Goal: Information Seeking & Learning: Find specific fact

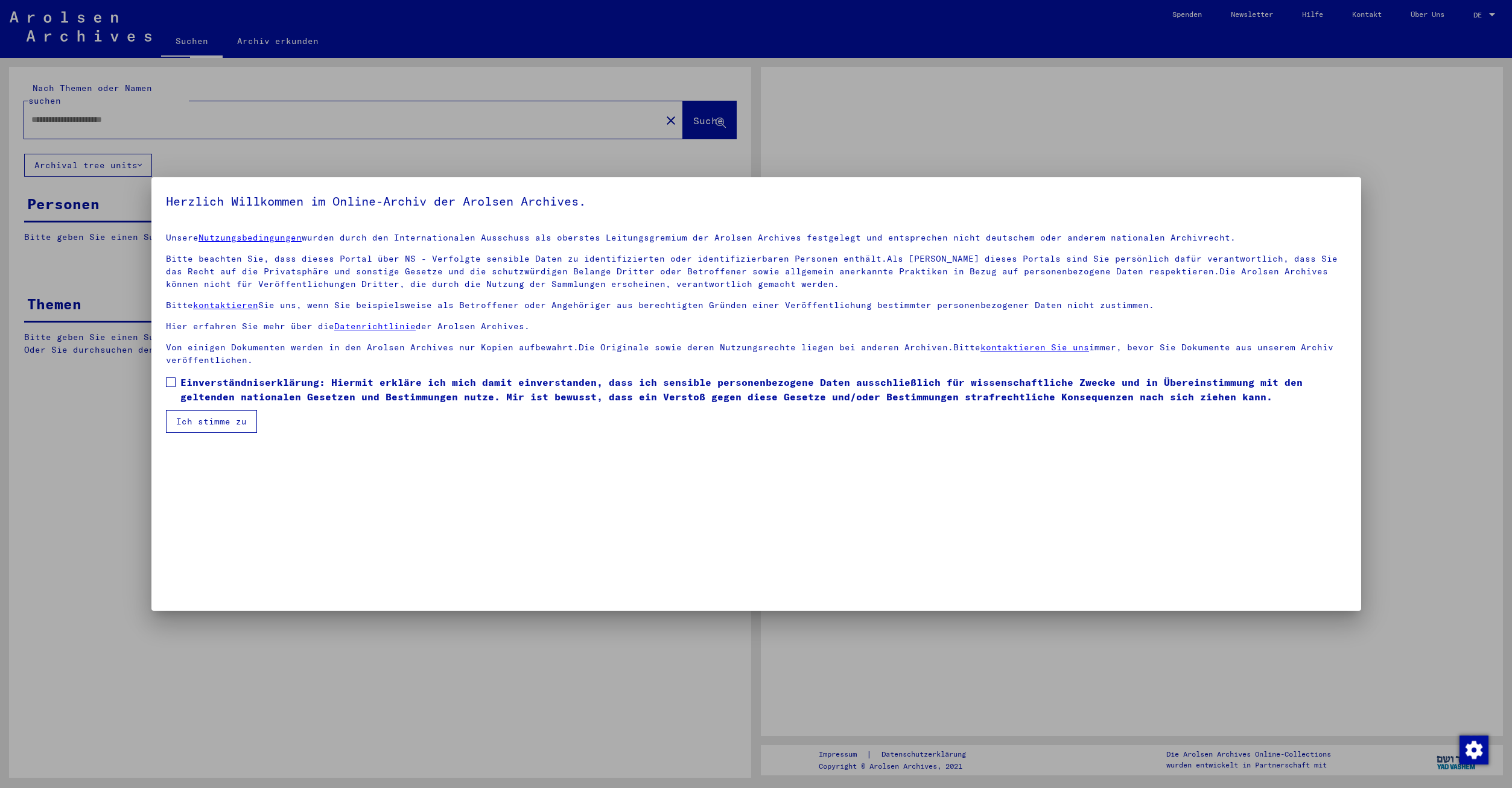
type input "**********"
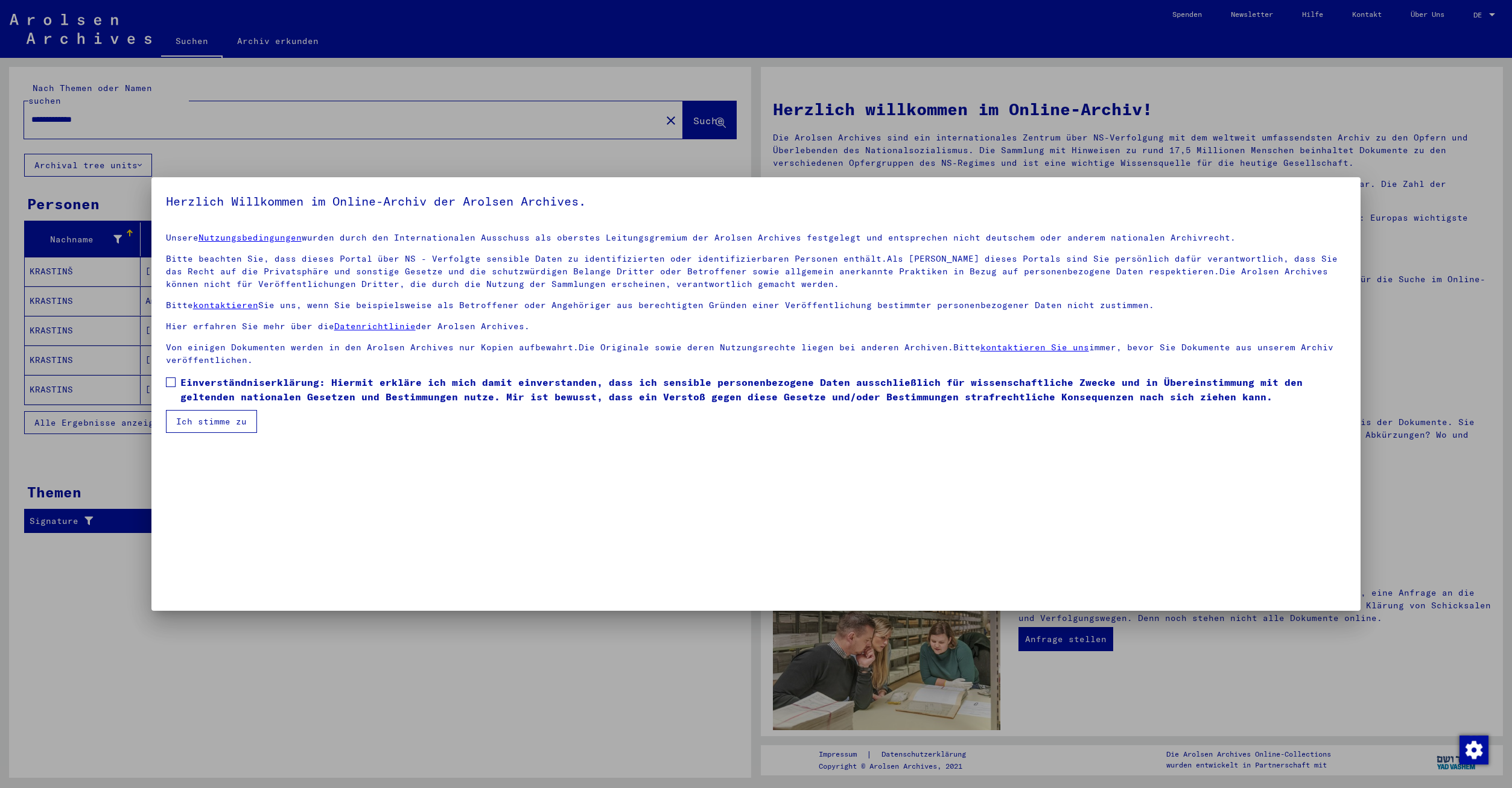
click at [199, 418] on button "Ich stimme zu" at bounding box center [211, 422] width 91 height 23
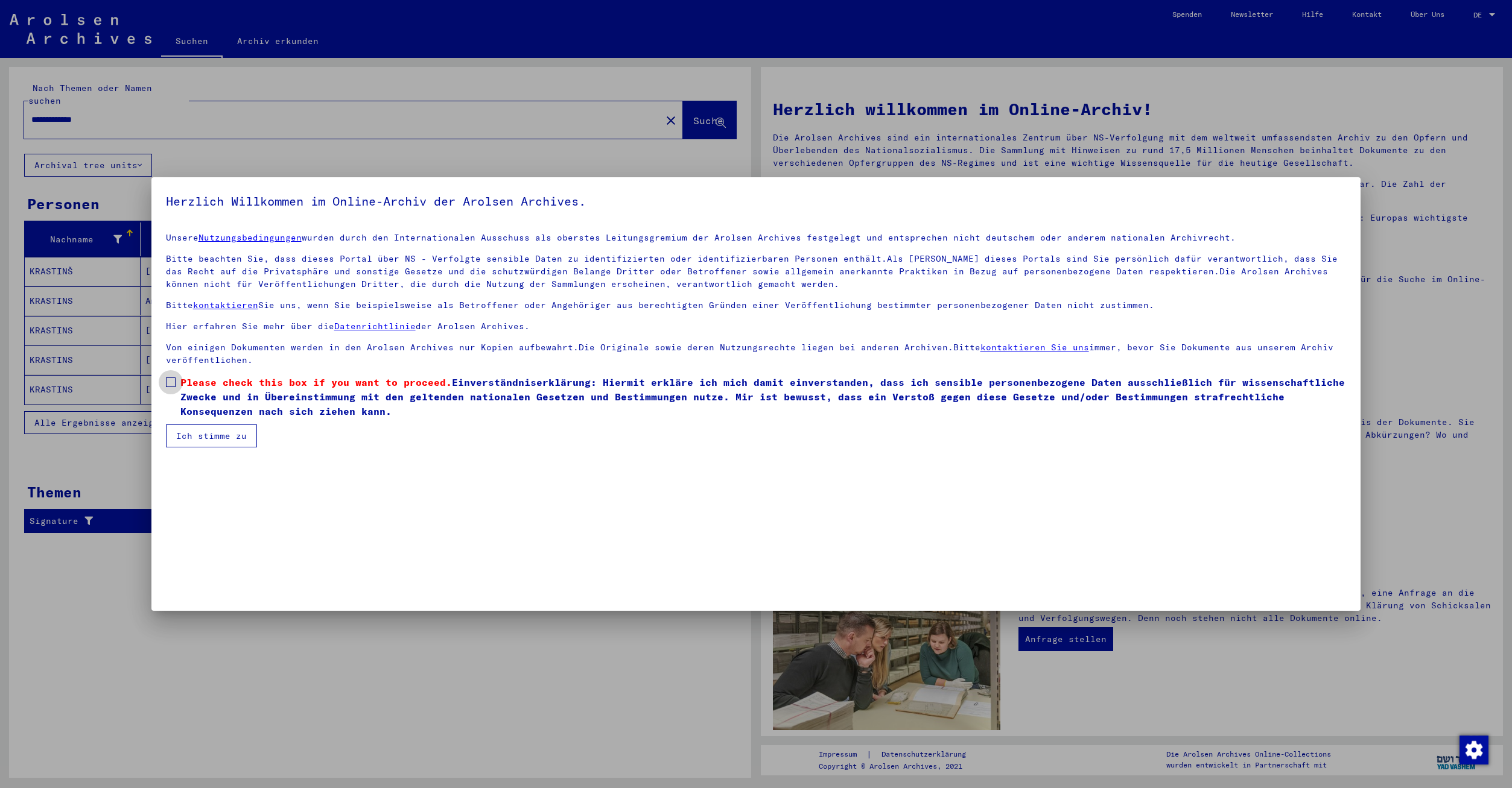
click at [177, 379] on label "Please check this box if you want to proceed. Einverständniserklärung: Hiermit …" at bounding box center [756, 397] width 1181 height 43
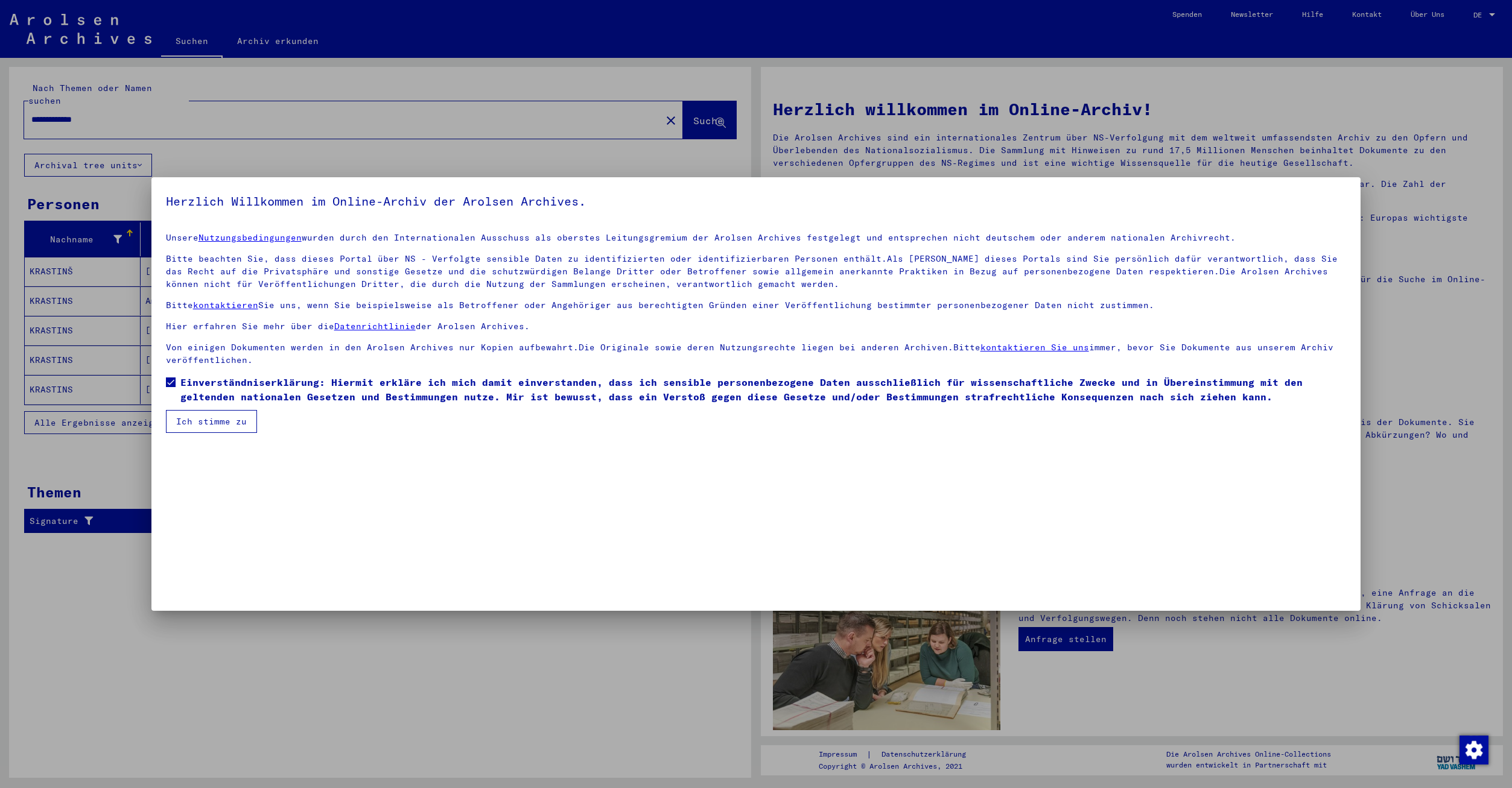
click at [195, 413] on button "Ich stimme zu" at bounding box center [211, 422] width 91 height 23
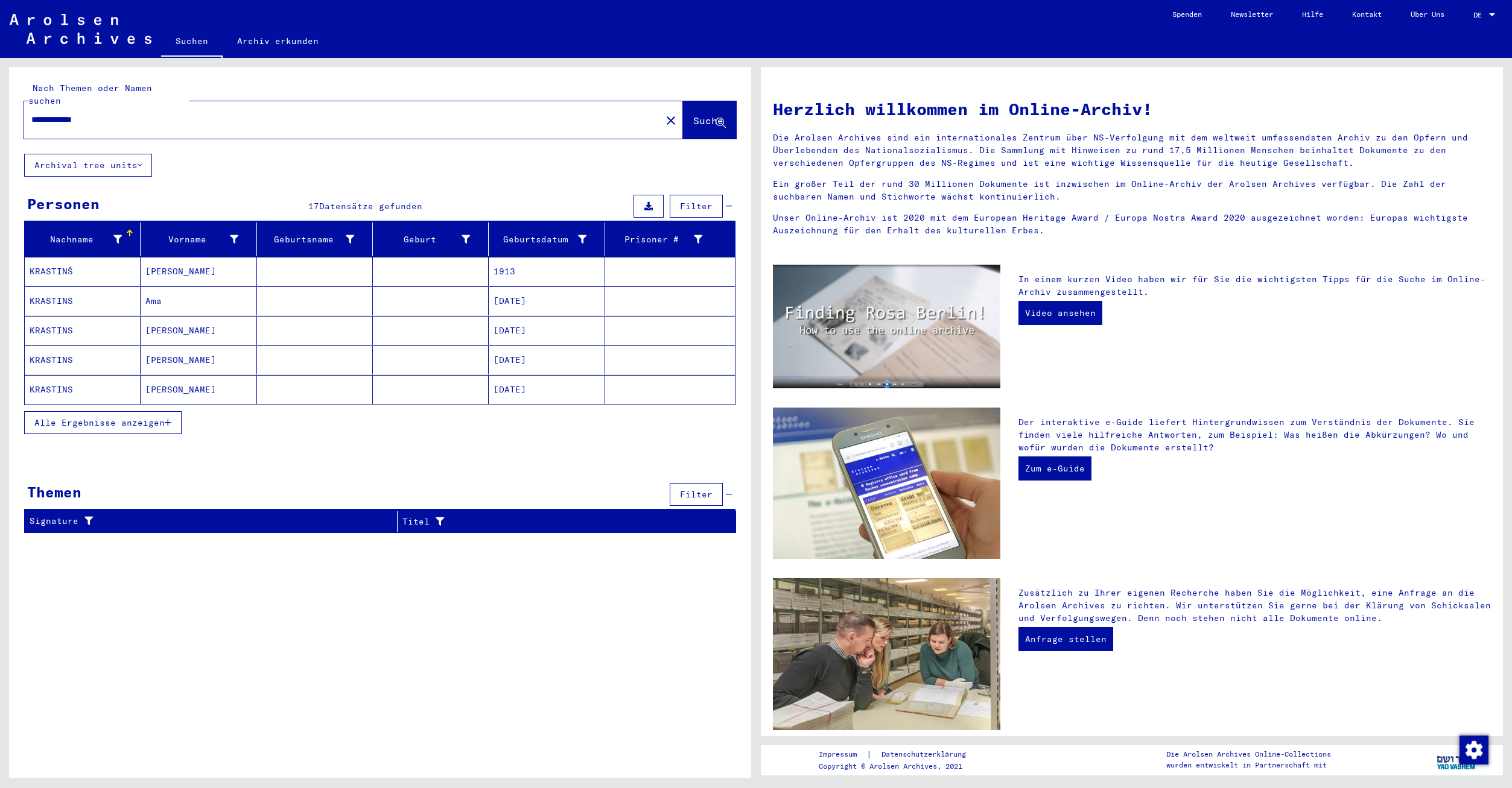
click at [1485, 14] on span "DE" at bounding box center [1479, 15] width 14 height 9
click at [1482, 19] on span "English" at bounding box center [1470, 22] width 49 height 22
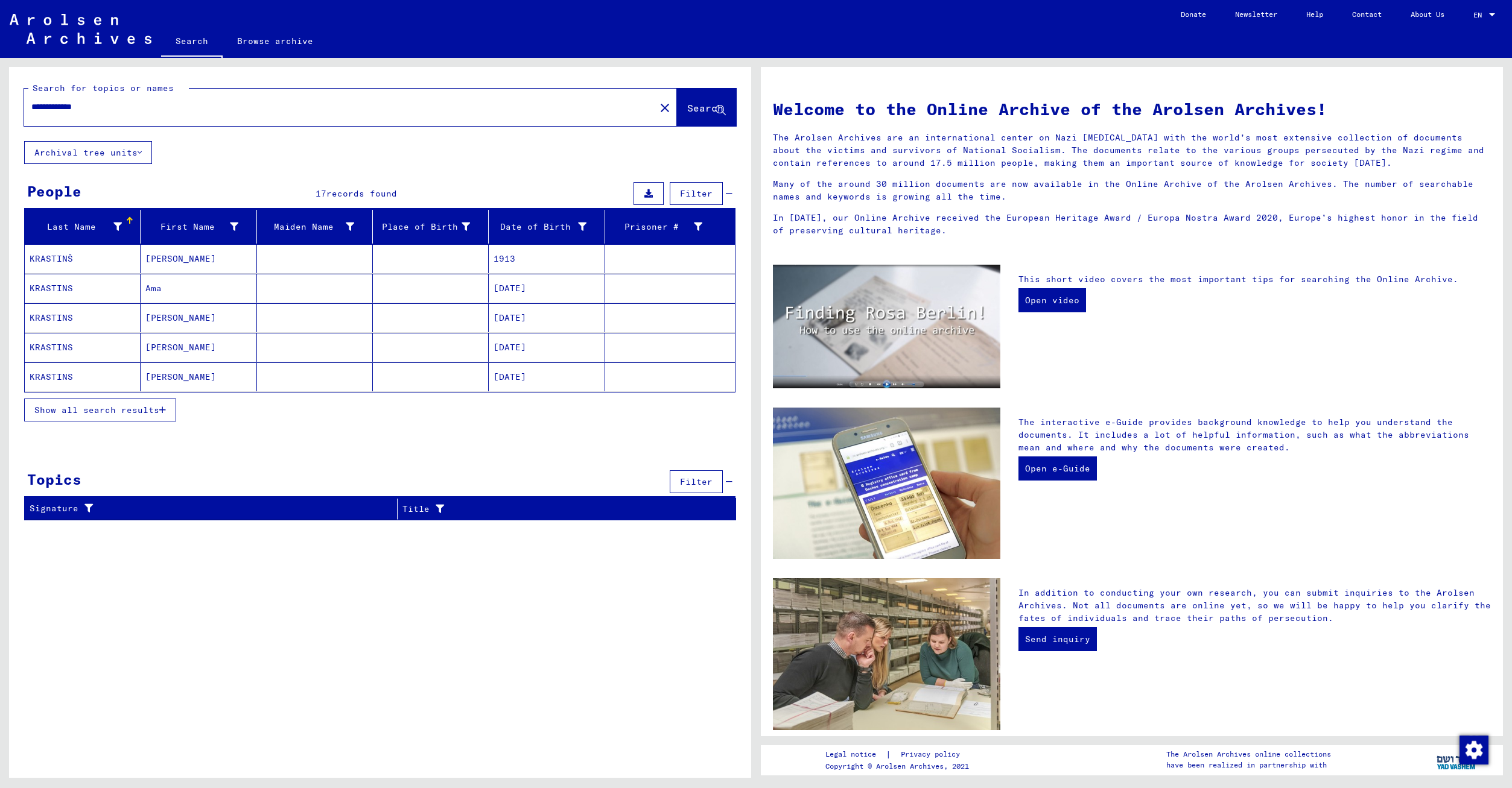
click at [85, 409] on span "Show all search results" at bounding box center [97, 410] width 125 height 11
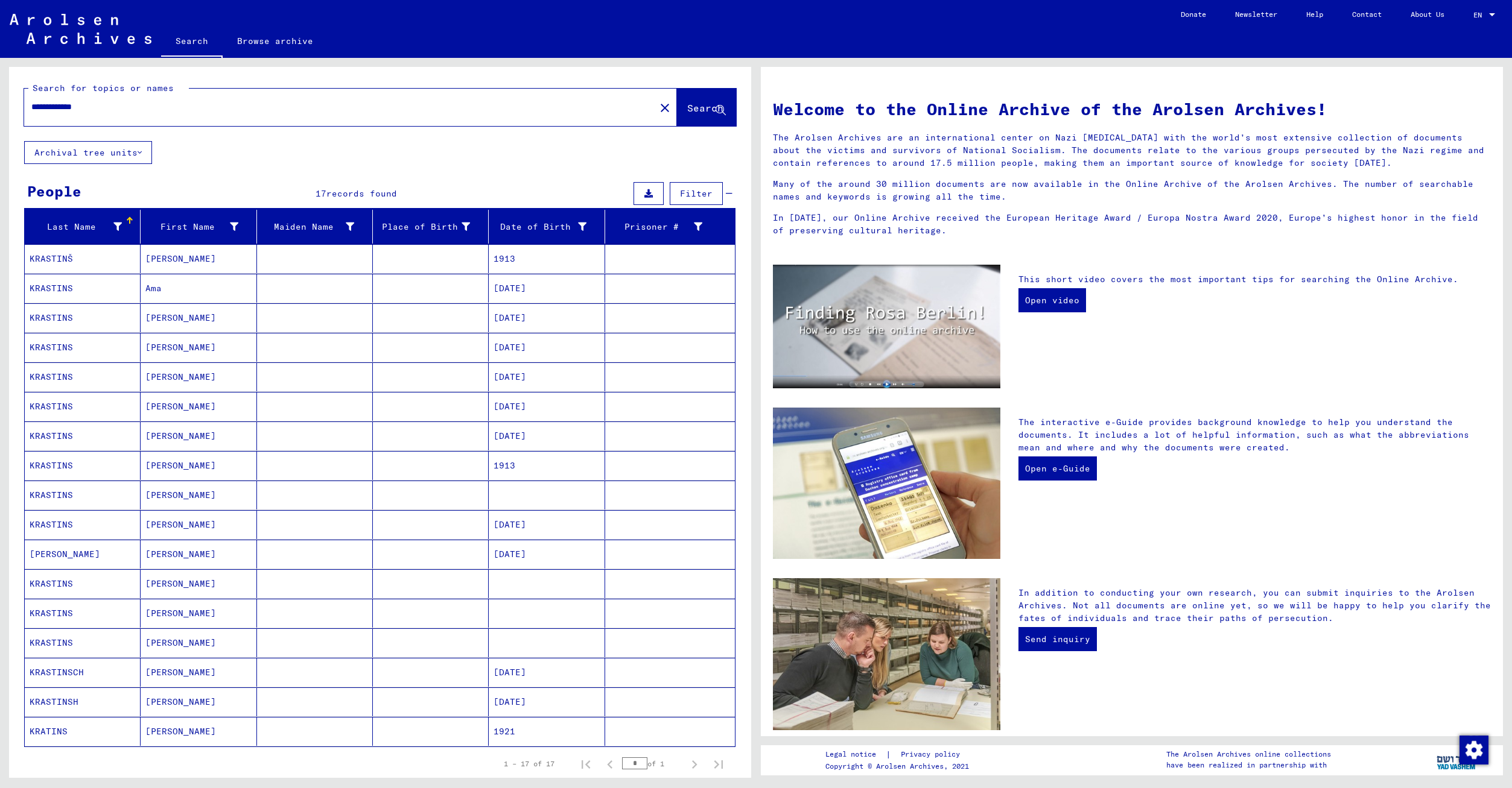
click at [60, 257] on mat-cell "KRASTINŠ" at bounding box center [82, 258] width 116 height 29
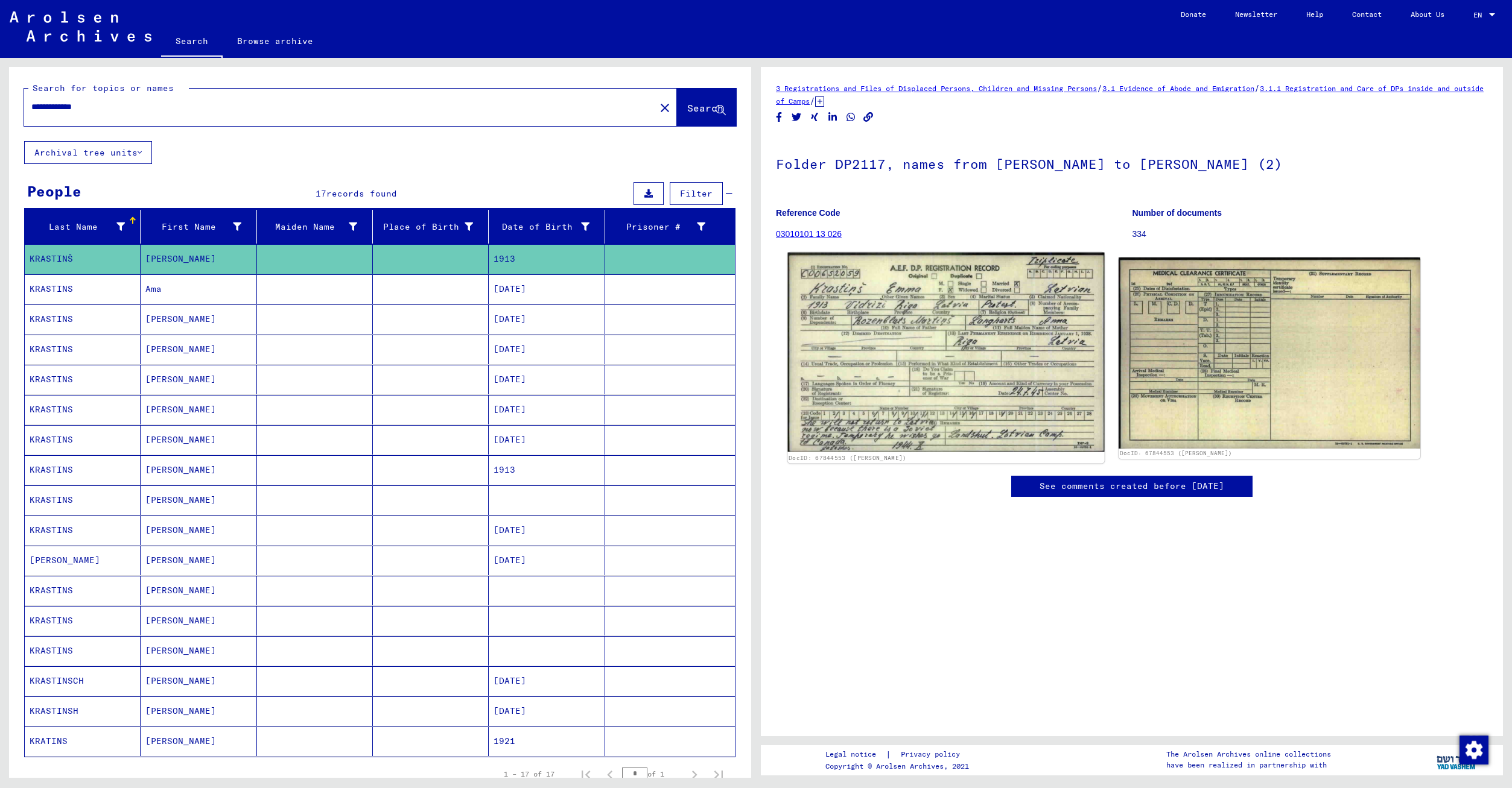
click at [948, 334] on img at bounding box center [946, 352] width 317 height 199
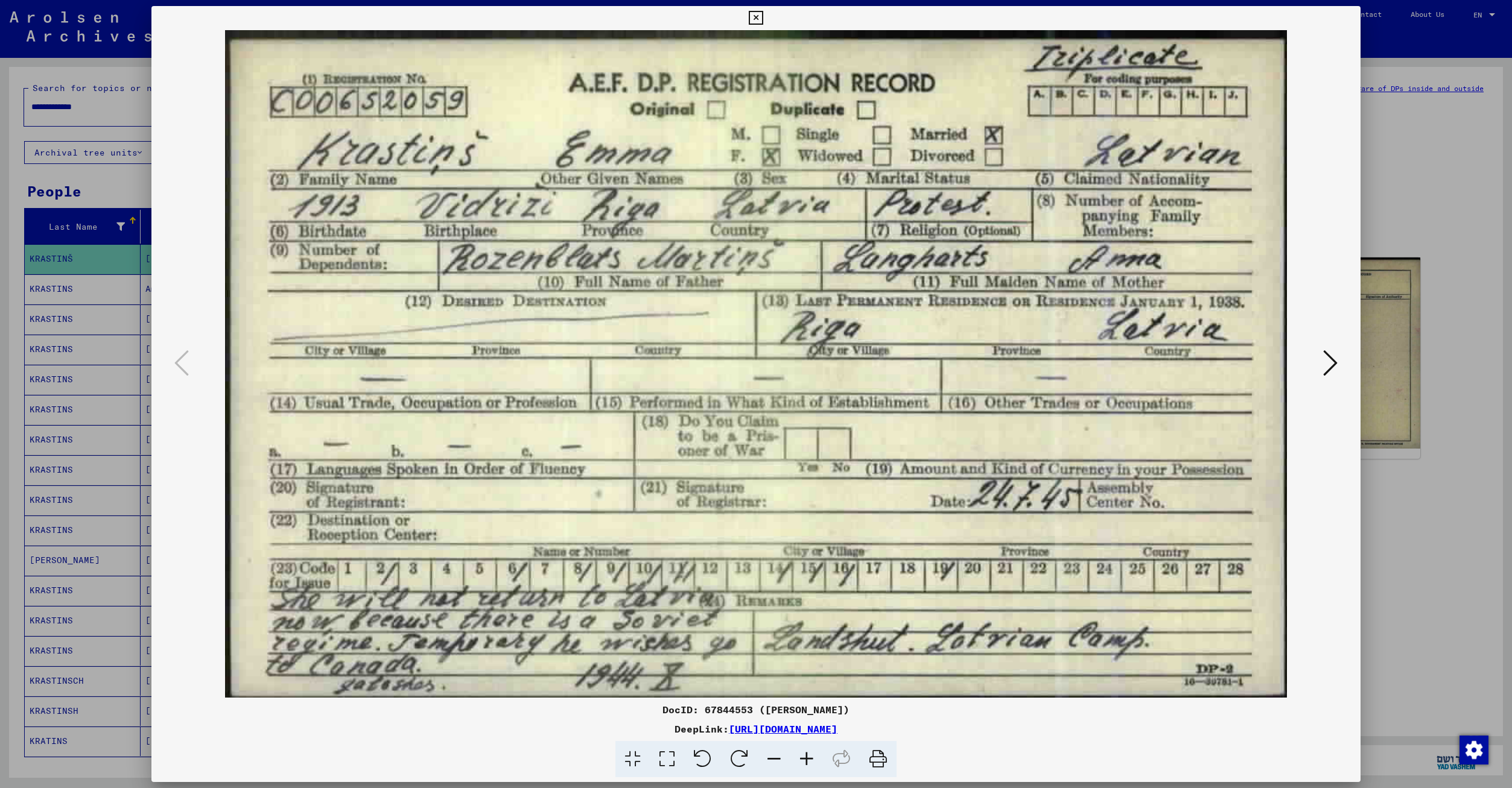
click at [1330, 364] on icon at bounding box center [1330, 363] width 14 height 29
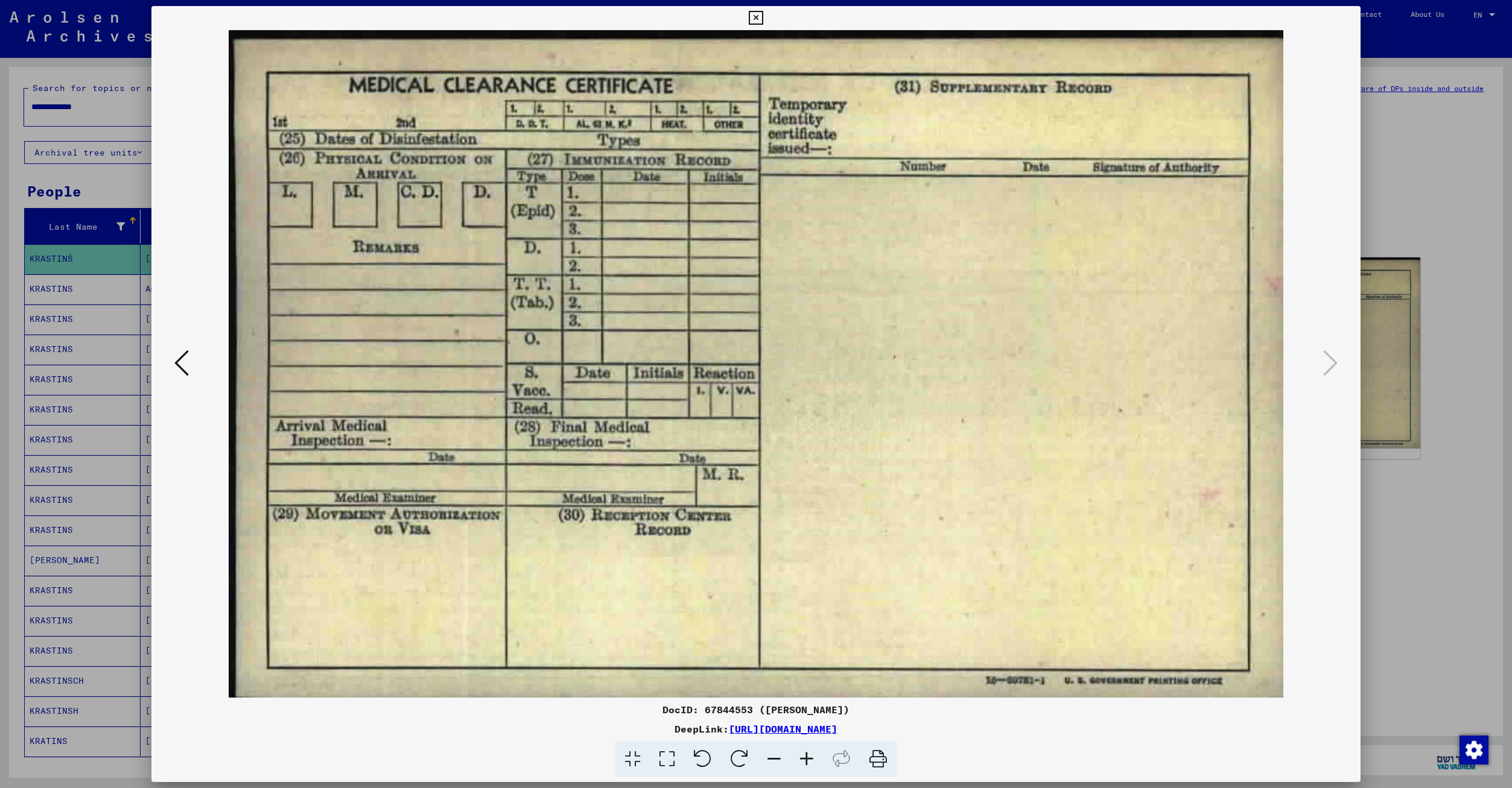
click at [1435, 563] on div at bounding box center [756, 394] width 1512 height 788
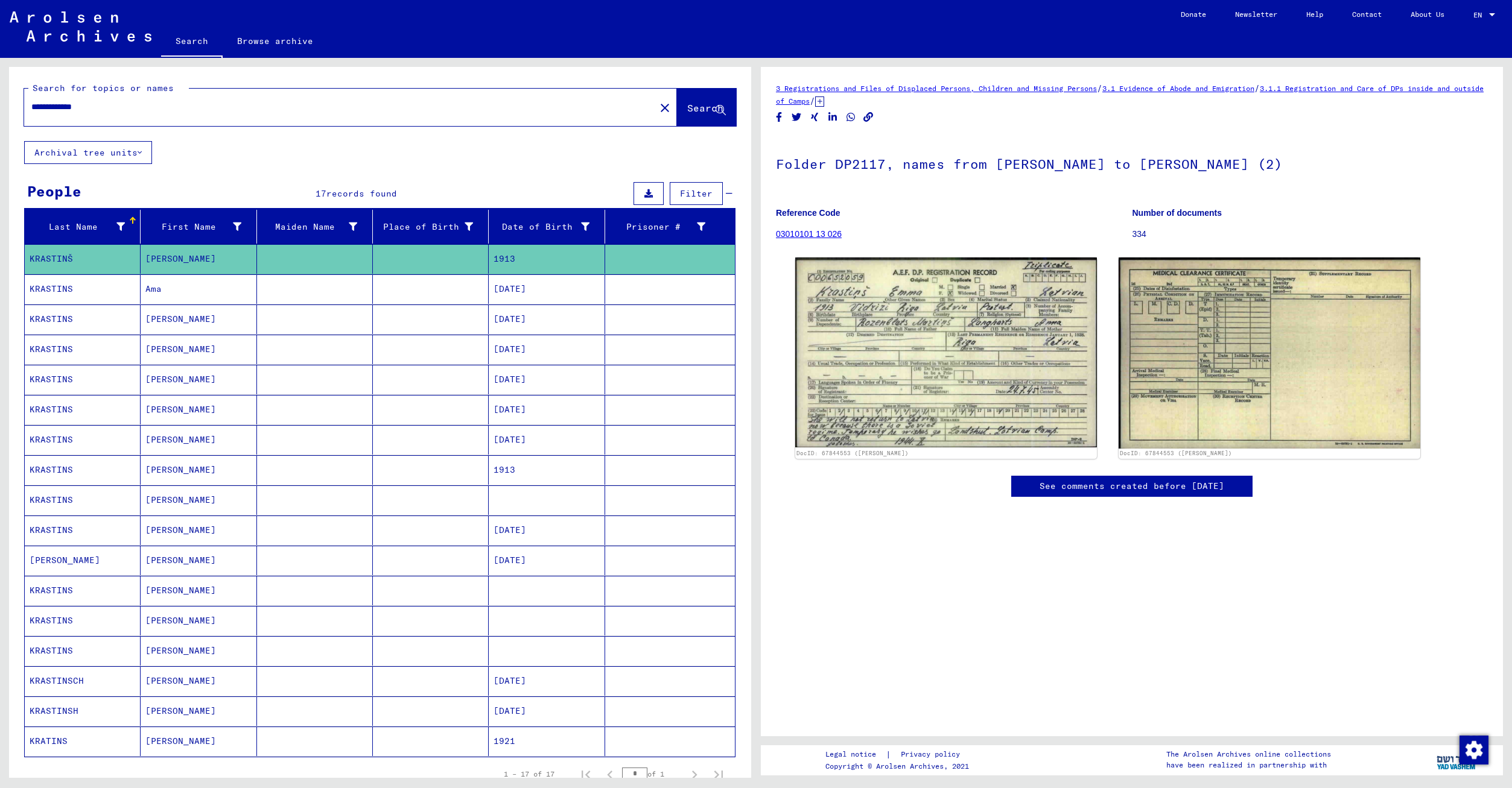
click at [62, 316] on mat-cell "KRASTINS" at bounding box center [82, 319] width 116 height 30
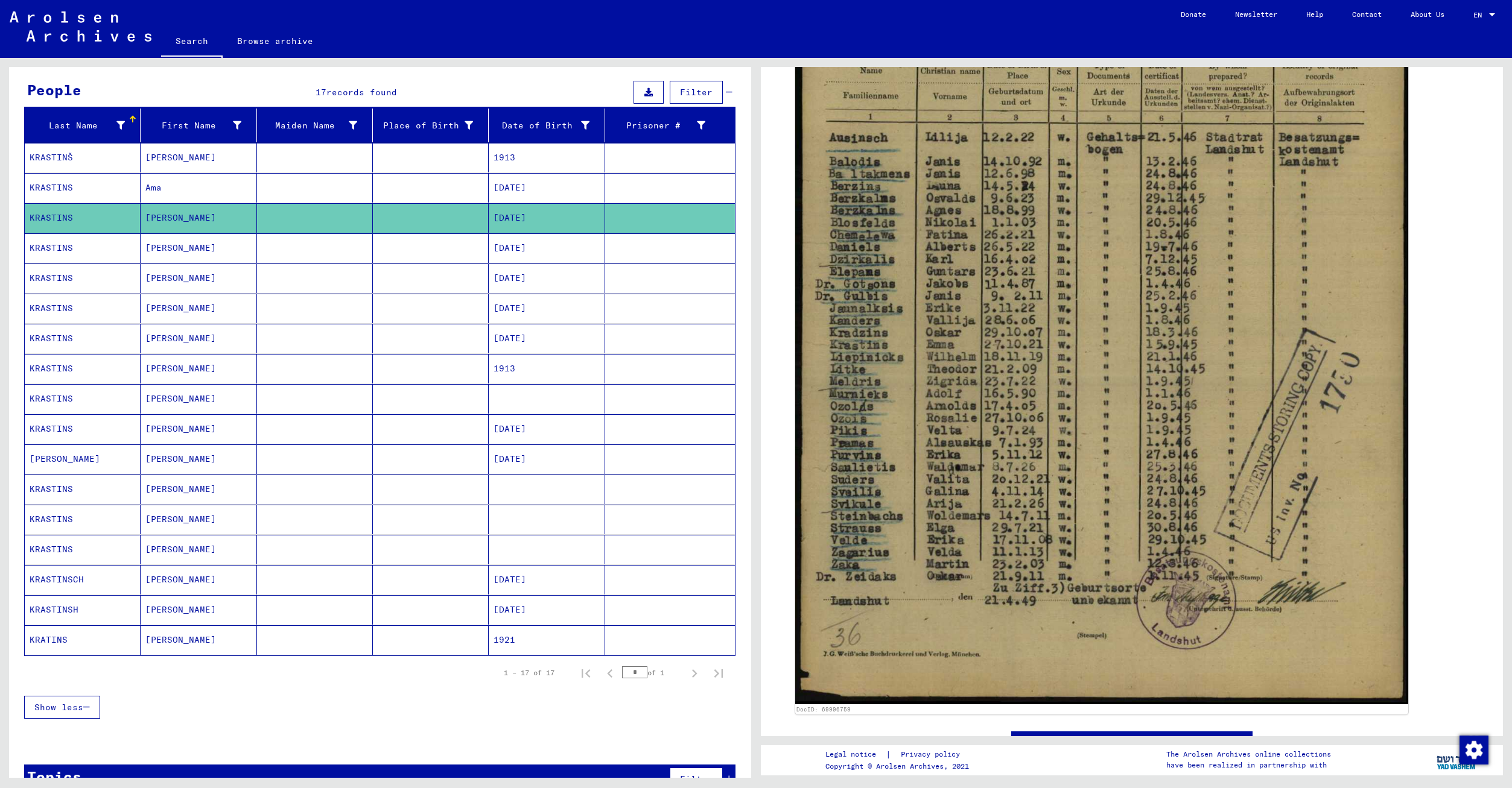
scroll to position [121, 0]
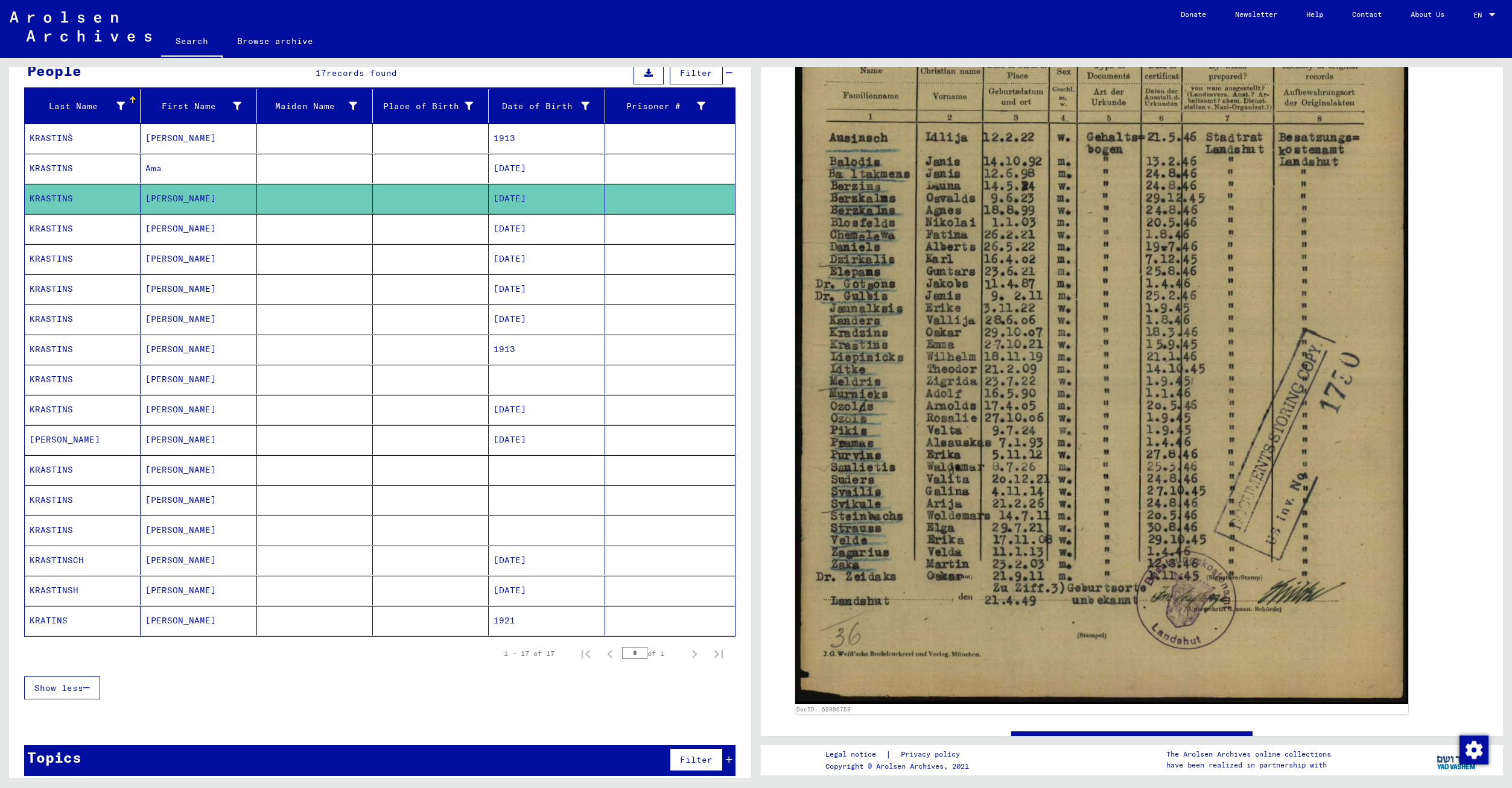
click at [54, 550] on mat-cell "KRASTINSCH" at bounding box center [82, 560] width 116 height 30
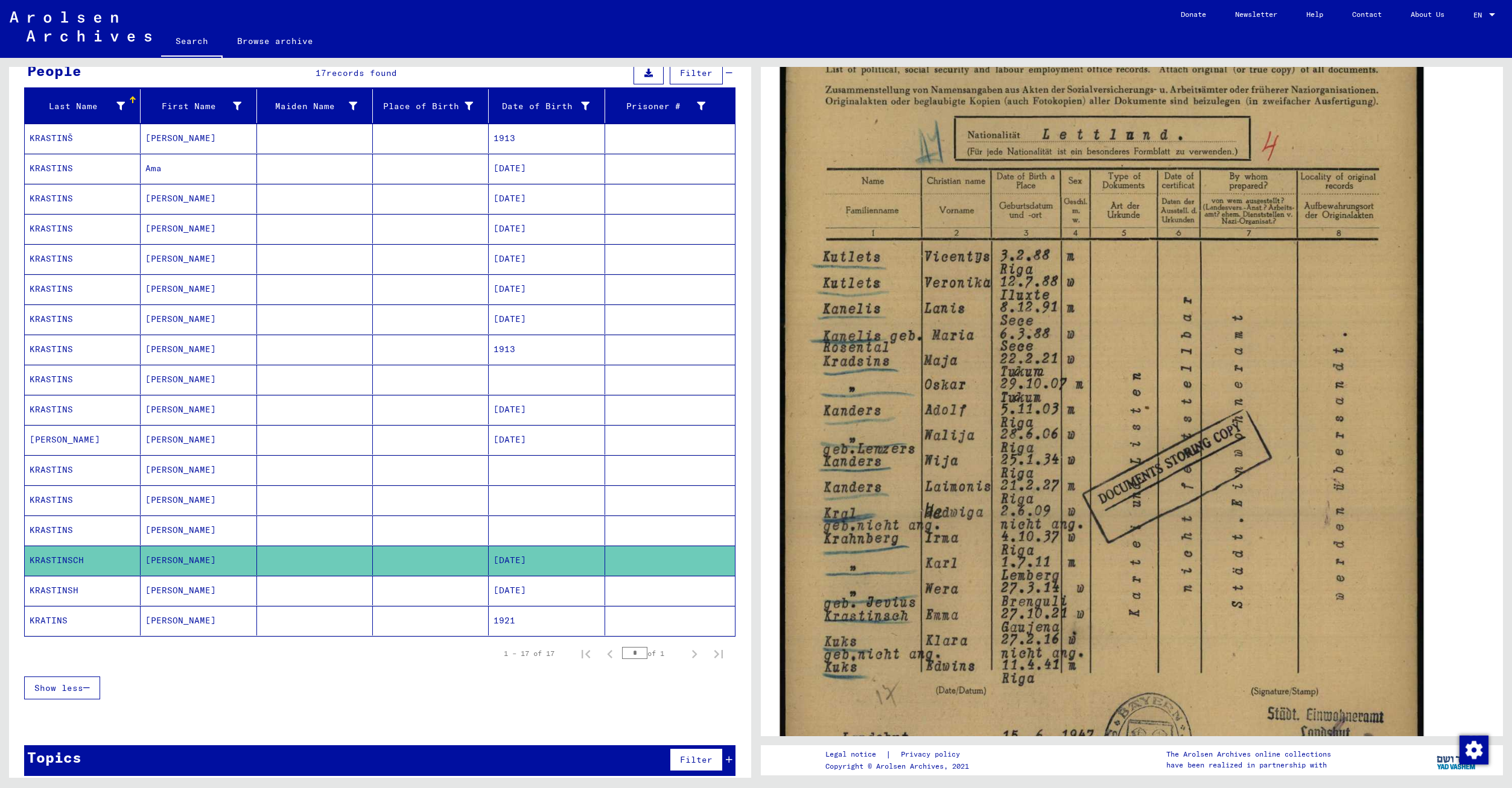
scroll to position [181, 0]
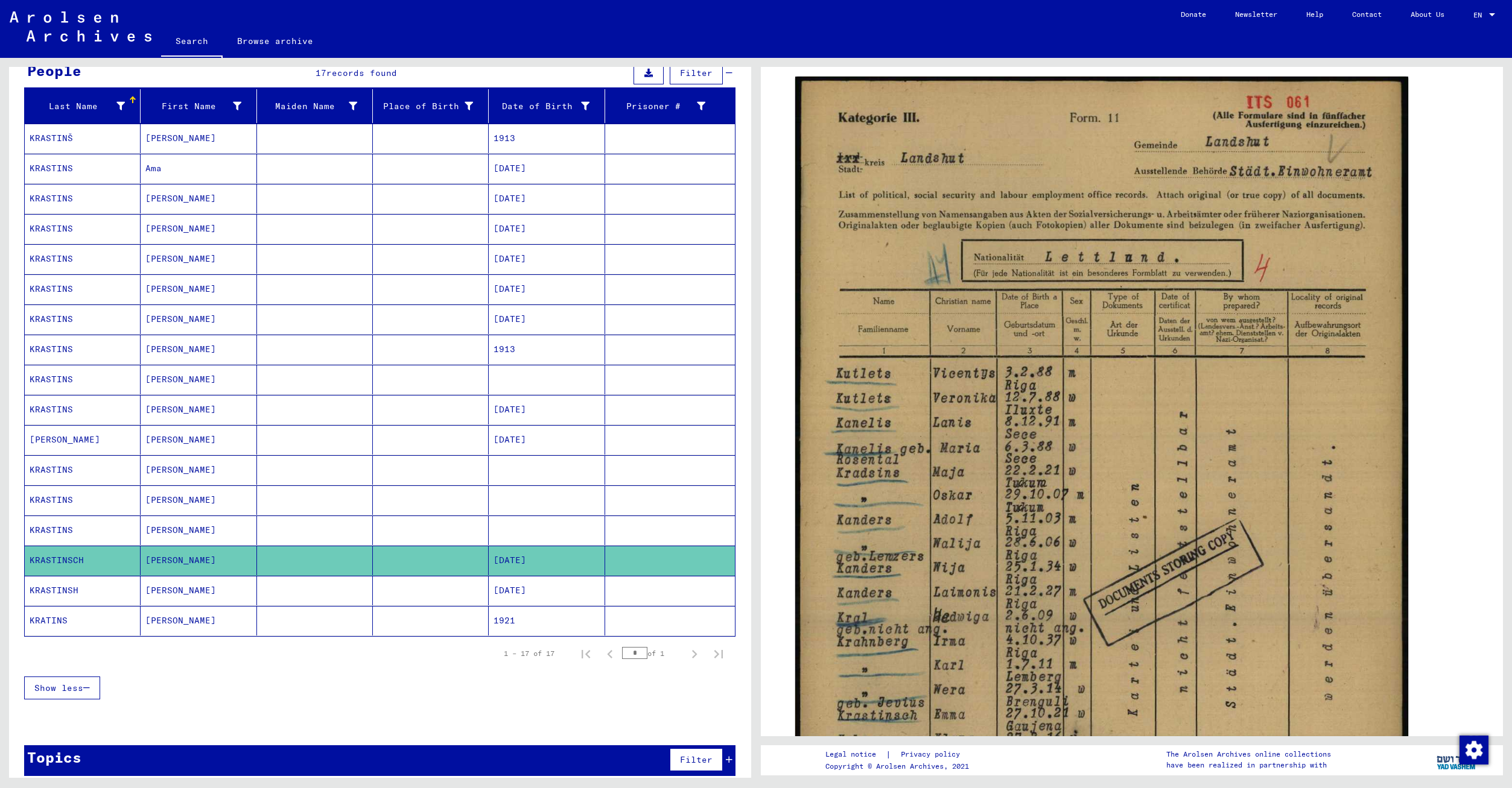
click at [38, 612] on mat-cell "KRATINS" at bounding box center [82, 621] width 116 height 30
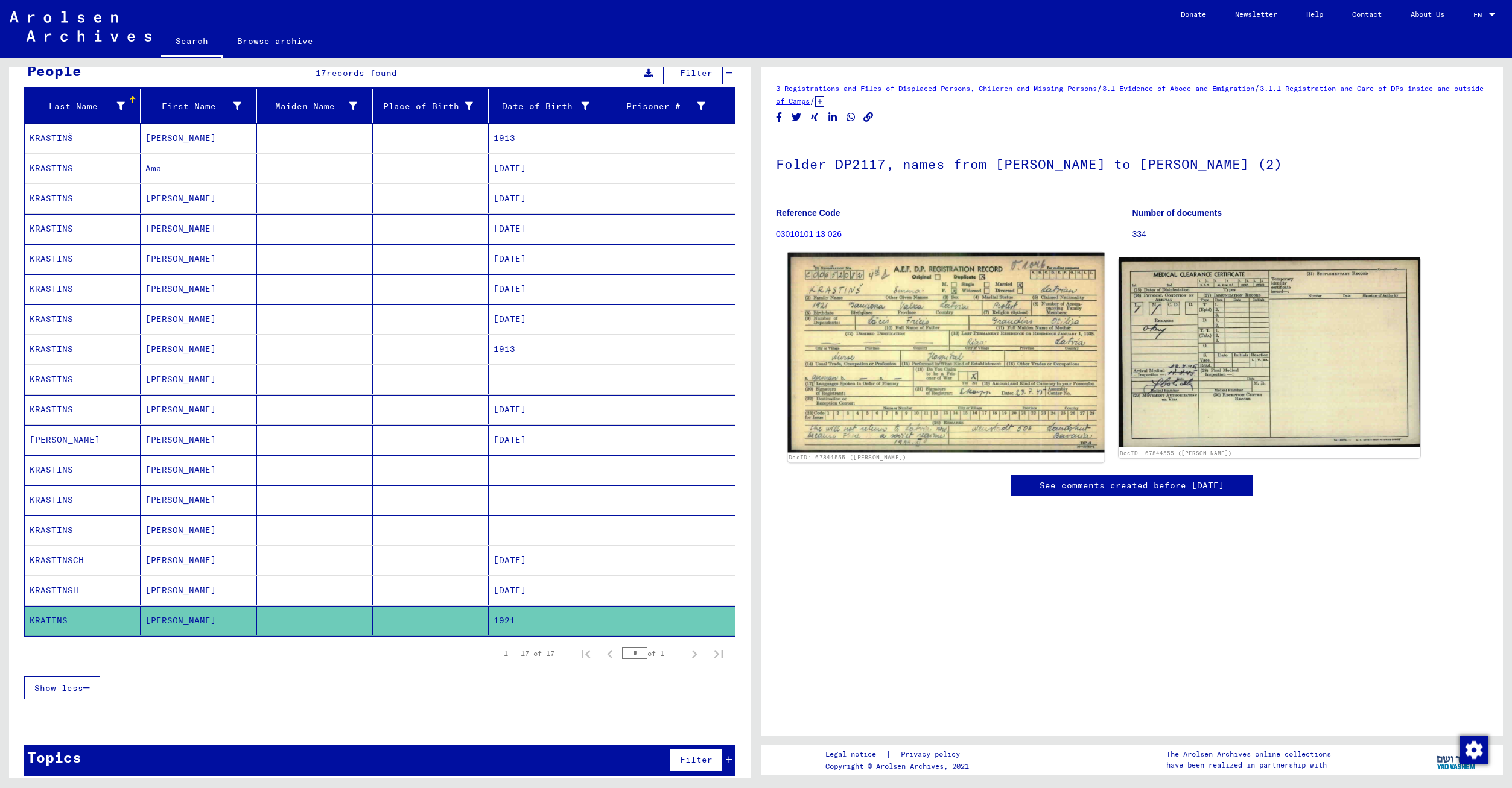
click at [966, 374] on img at bounding box center [946, 353] width 317 height 200
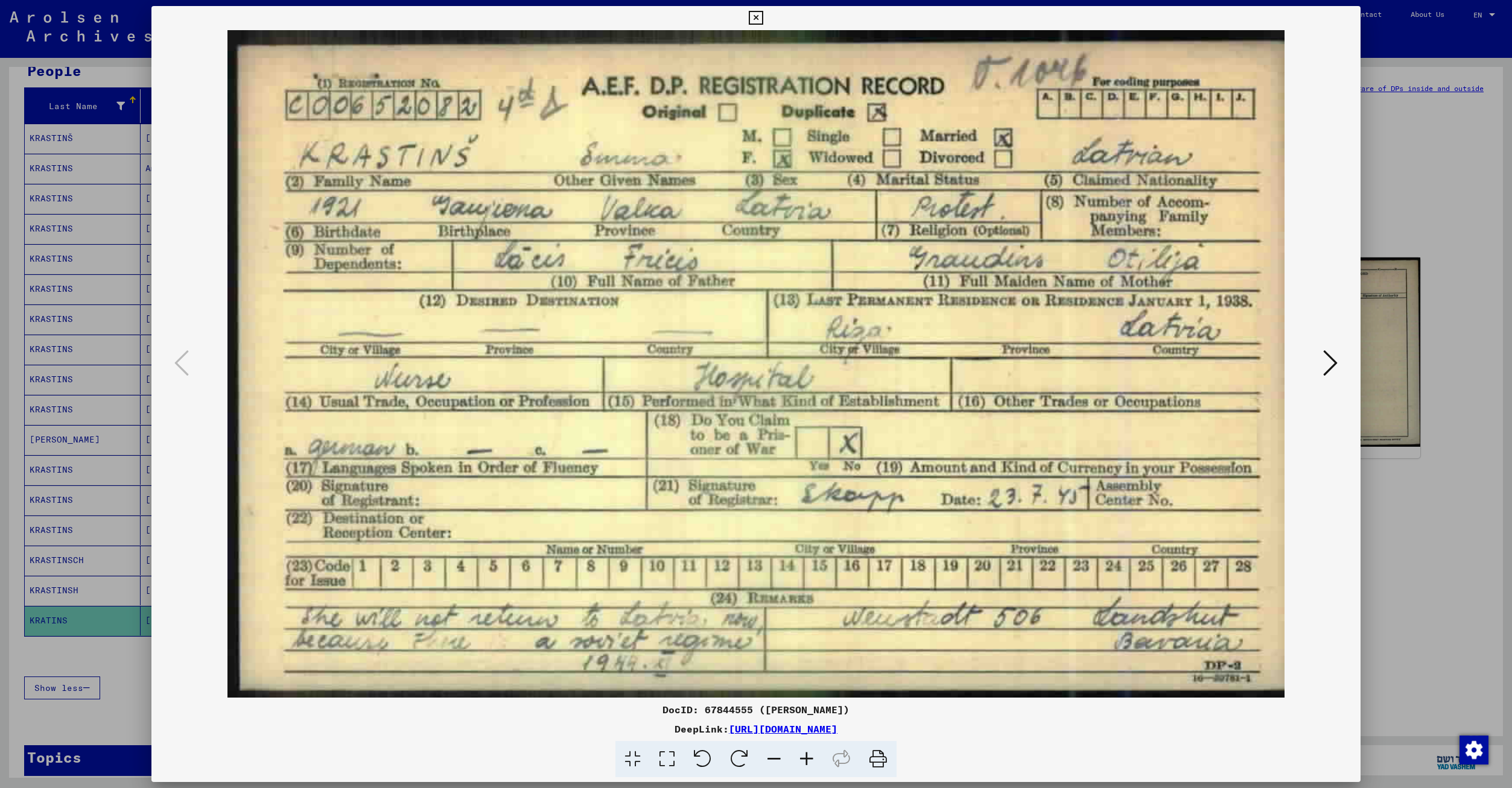
click at [1434, 439] on div at bounding box center [756, 394] width 1512 height 788
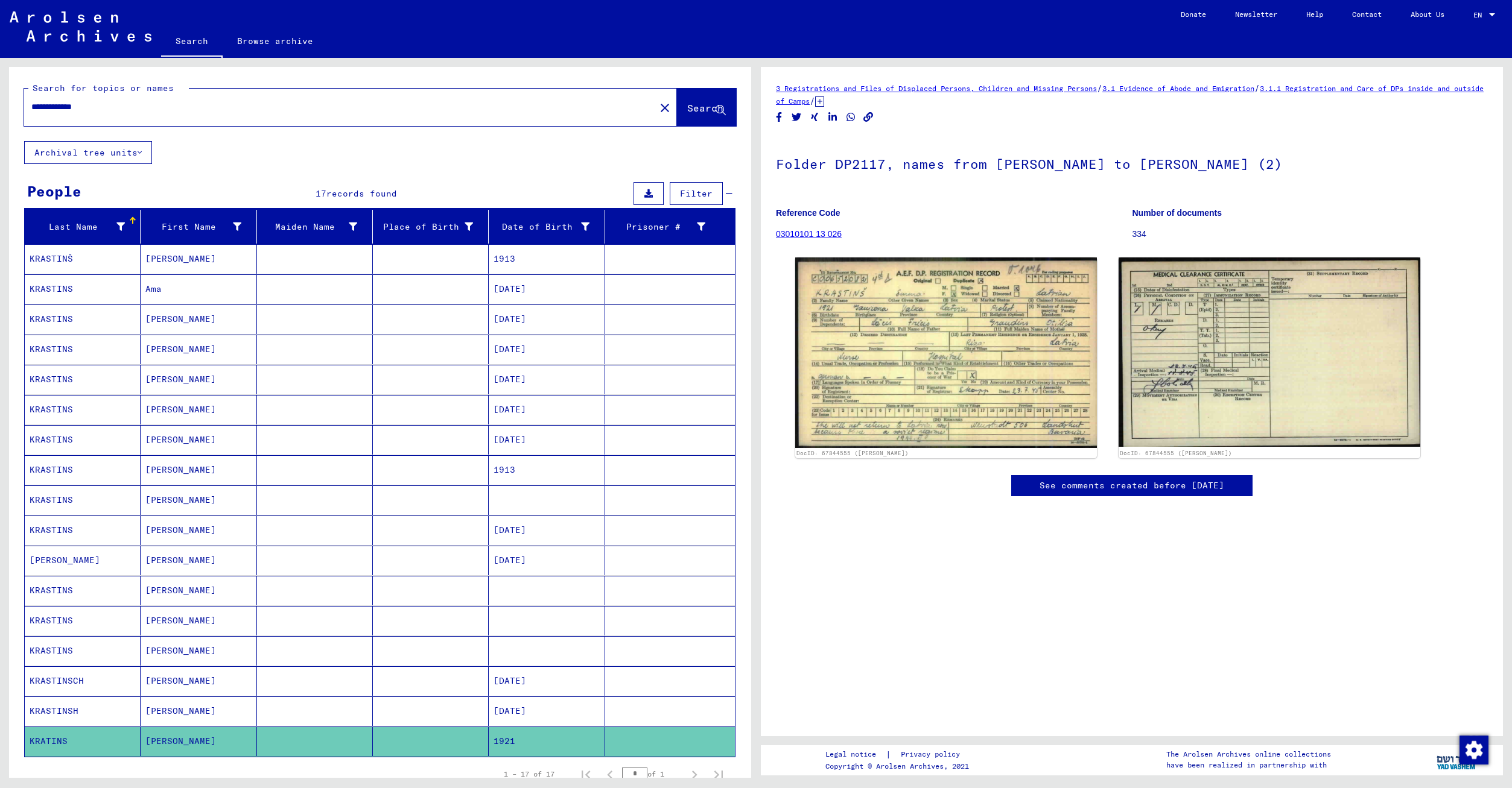
click at [131, 150] on button "Archival tree units" at bounding box center [88, 152] width 128 height 23
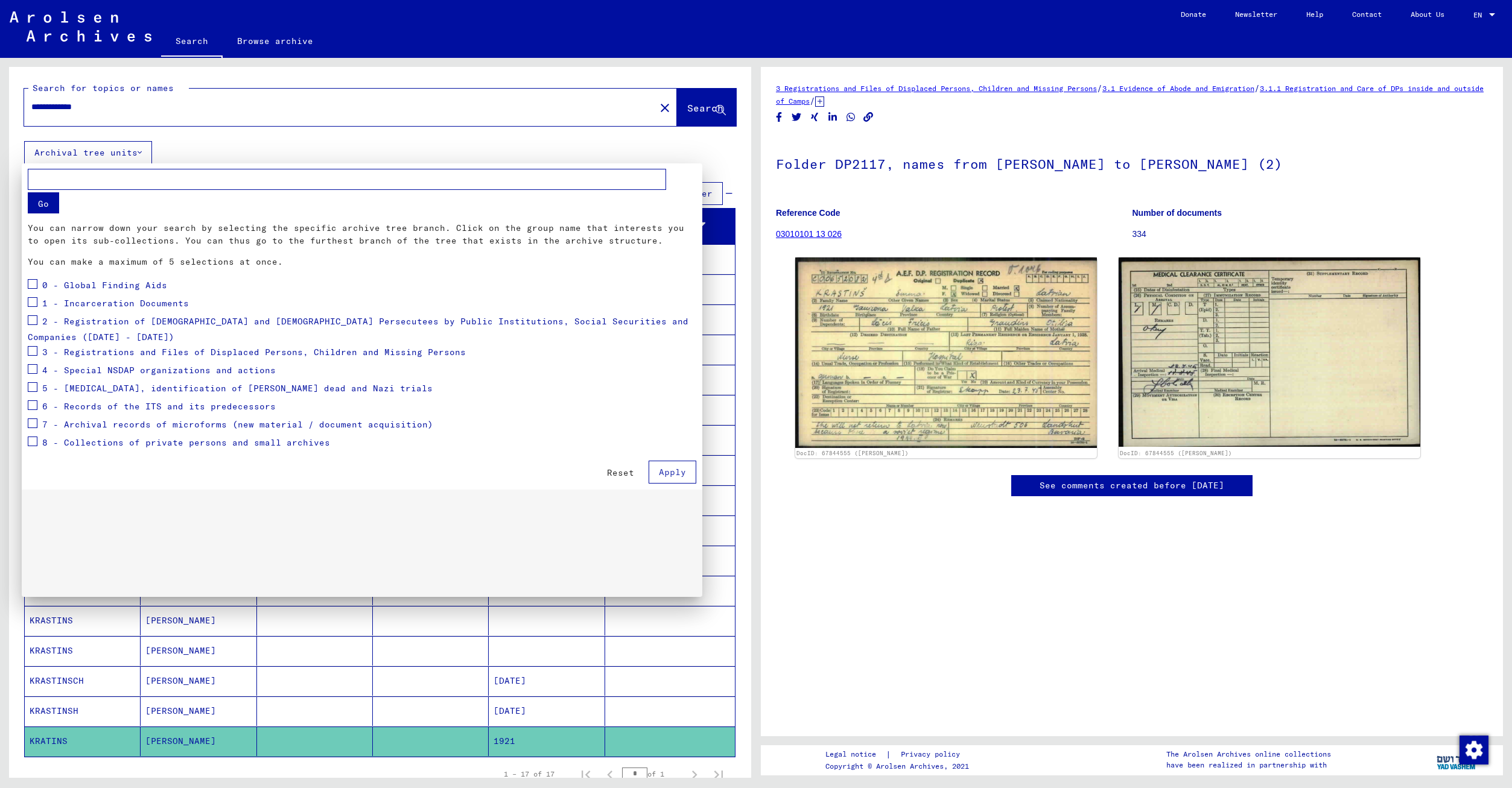
click at [131, 150] on div at bounding box center [756, 394] width 1512 height 788
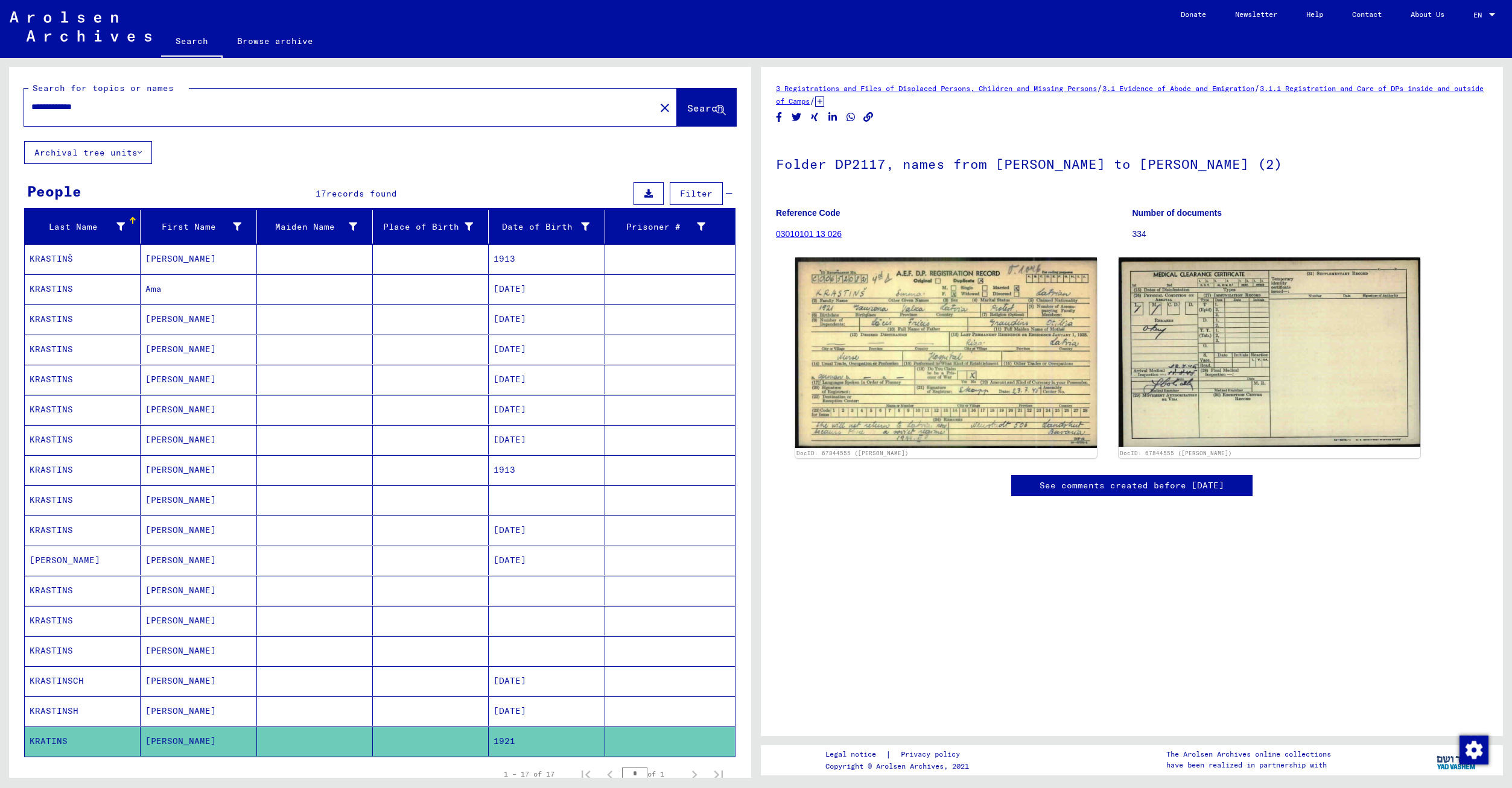
click at [699, 190] on span "Filter" at bounding box center [696, 194] width 33 height 11
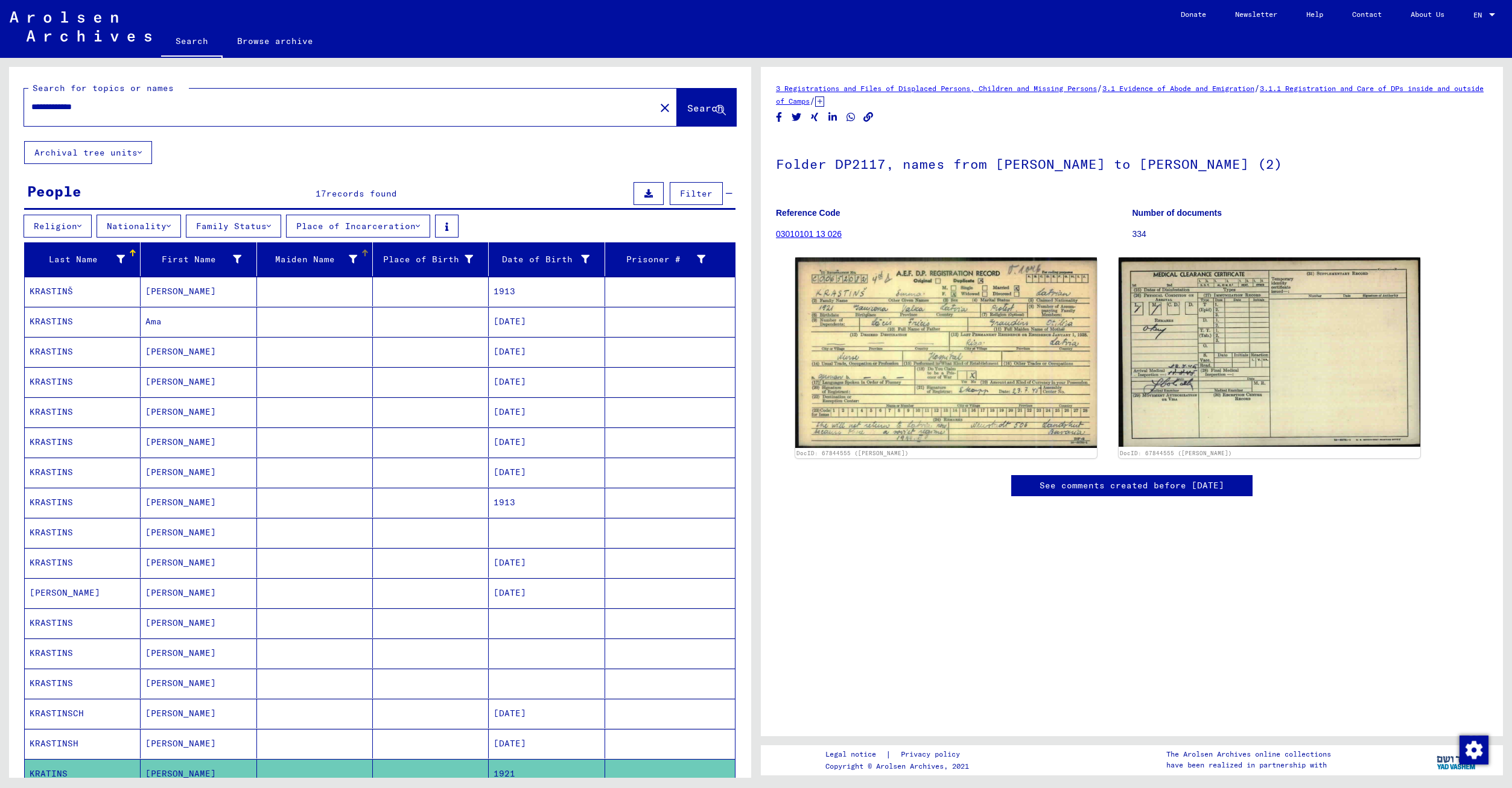
click at [320, 259] on div "Maiden Name" at bounding box center [309, 260] width 95 height 13
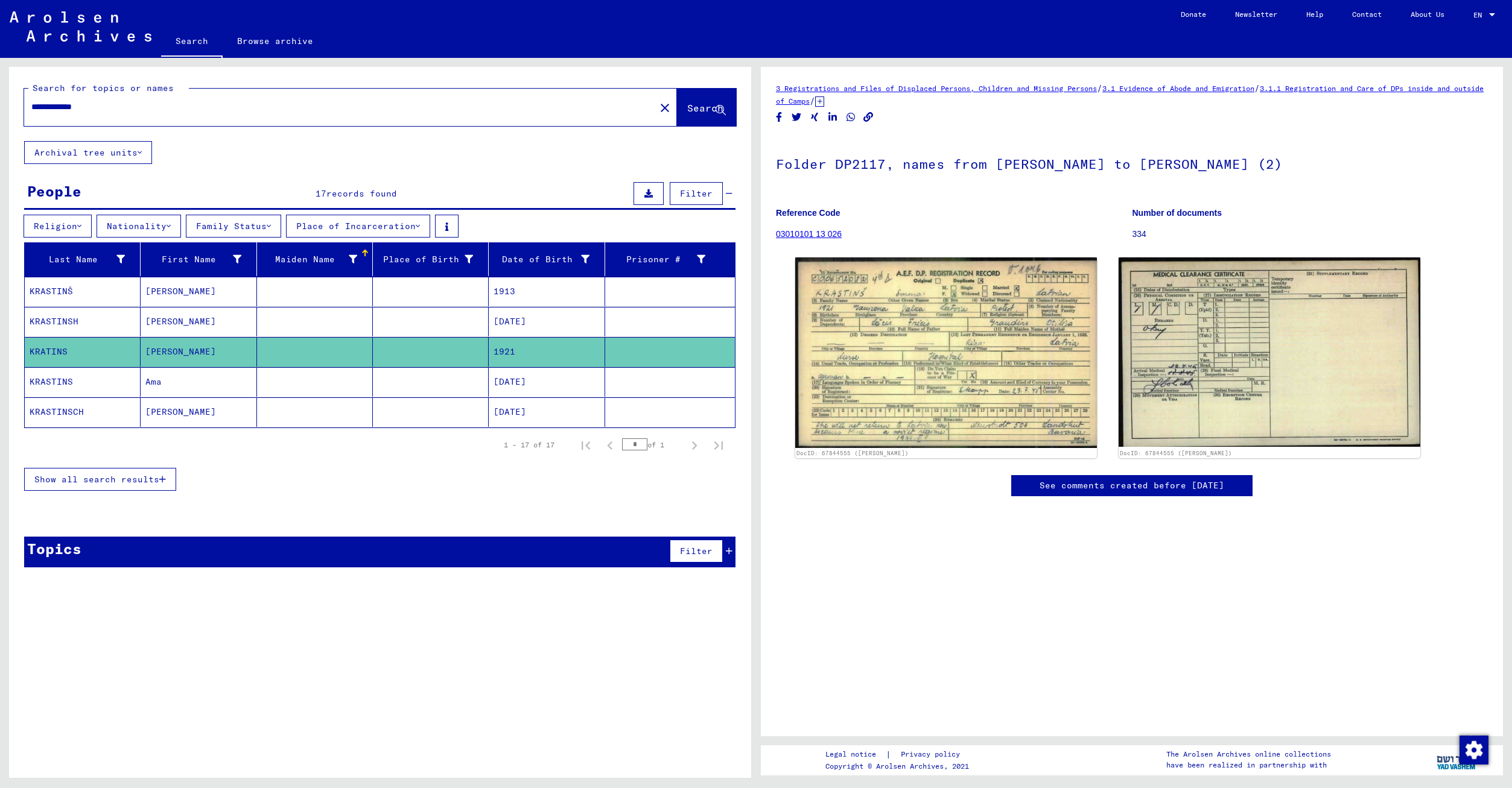
click at [85, 107] on input "**********" at bounding box center [339, 107] width 617 height 13
click at [190, 43] on link "Search" at bounding box center [191, 42] width 62 height 31
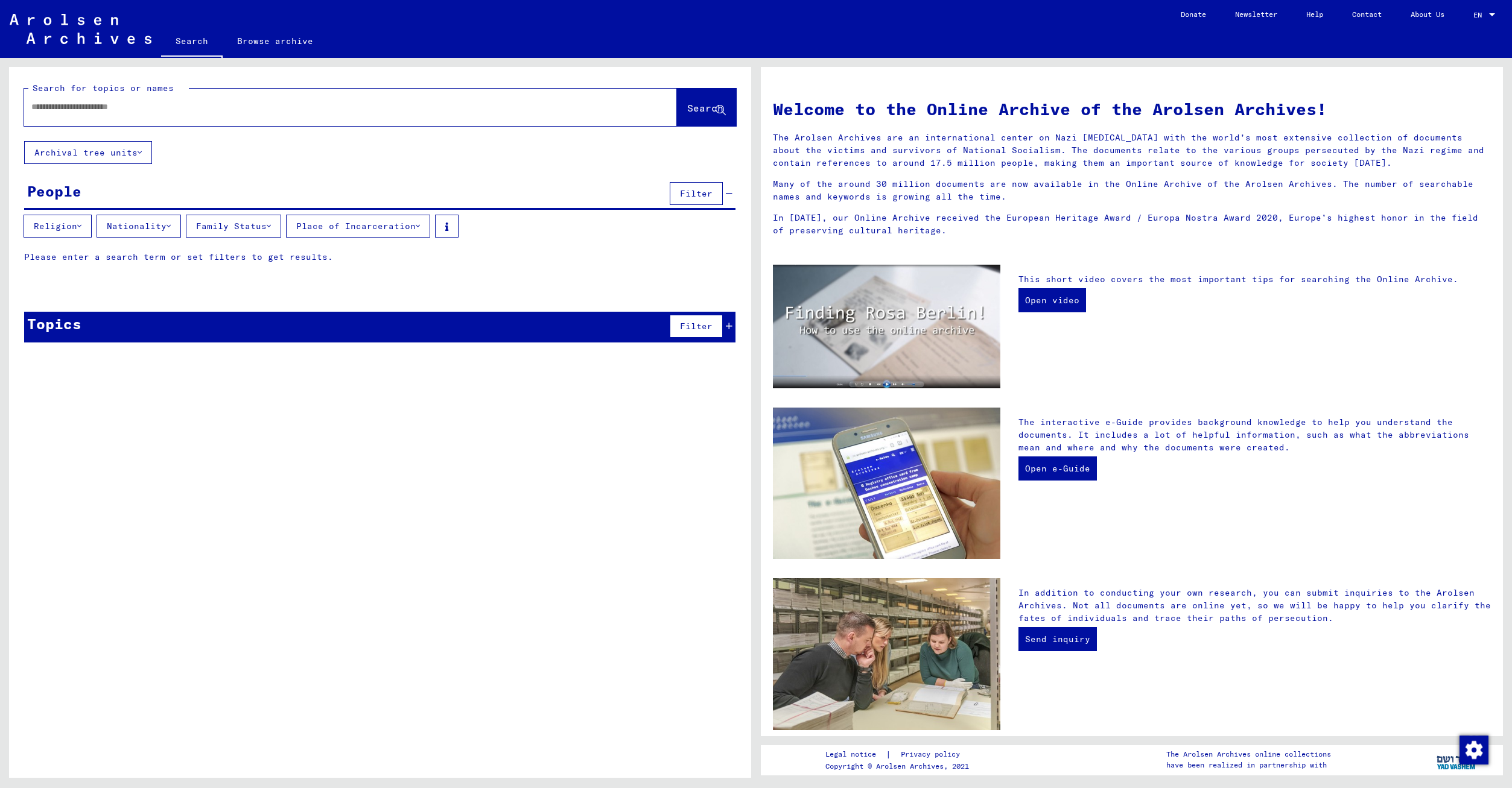
click at [53, 107] on input "text" at bounding box center [336, 107] width 610 height 13
type input "****"
click at [170, 226] on icon at bounding box center [168, 226] width 4 height 9
